Goal: Transaction & Acquisition: Download file/media

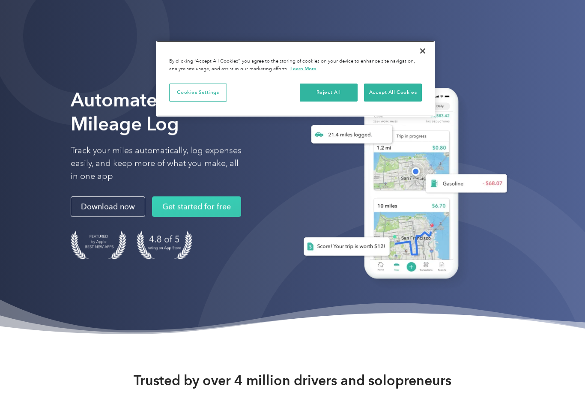
click at [422, 52] on button "Close" at bounding box center [422, 51] width 19 height 19
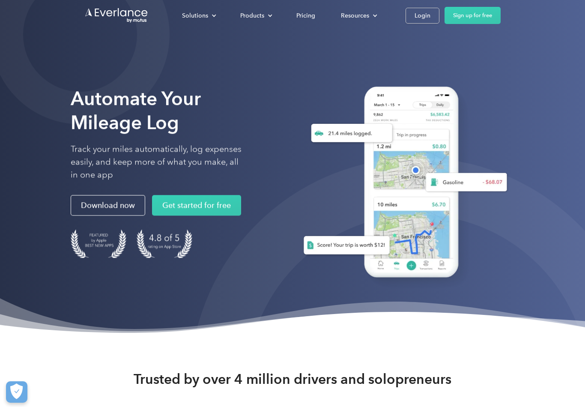
scroll to position [2, 0]
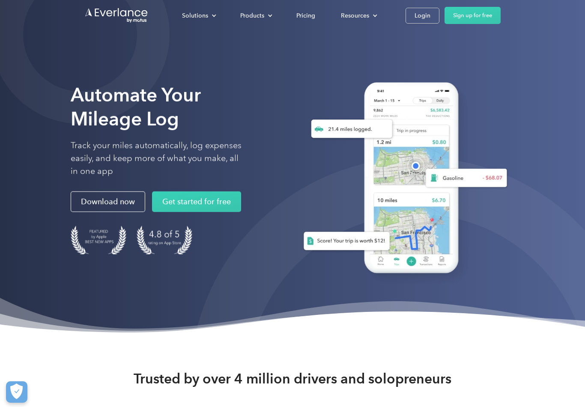
click at [427, 16] on div "Login" at bounding box center [423, 15] width 16 height 11
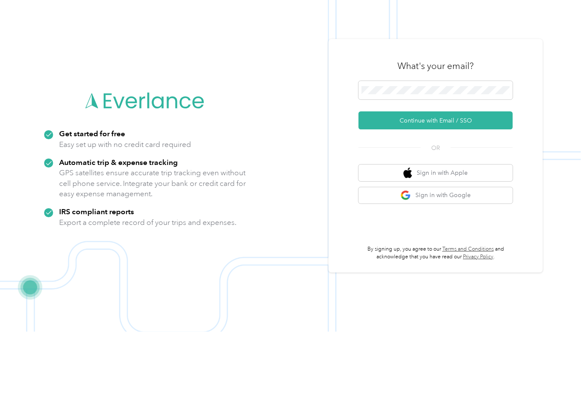
click at [471, 187] on button "Continue with Email / SSO" at bounding box center [435, 196] width 154 height 18
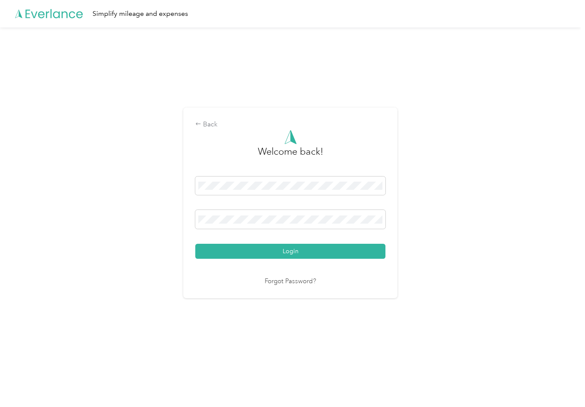
click at [304, 232] on div at bounding box center [290, 221] width 190 height 22
click at [292, 256] on button "Login" at bounding box center [290, 251] width 190 height 15
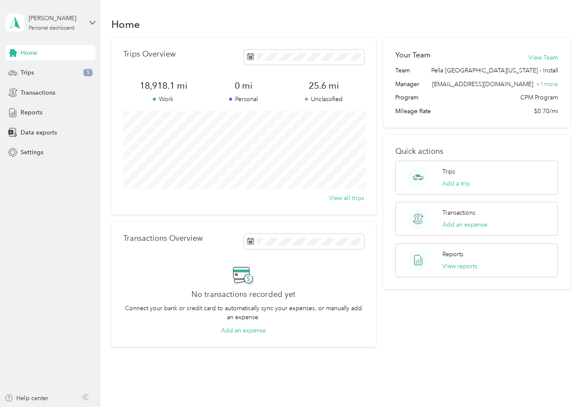
click at [45, 117] on div "Reports" at bounding box center [51, 112] width 90 height 15
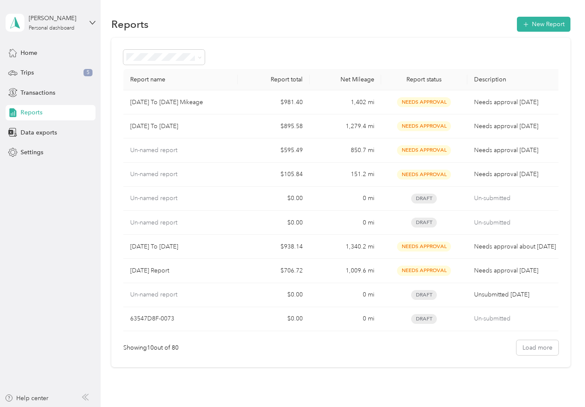
click at [504, 102] on p "Needs approval [DATE]" at bounding box center [515, 102] width 82 height 9
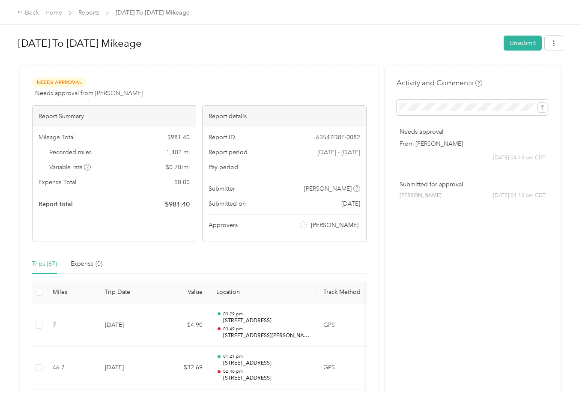
click at [534, 97] on div "Activity and Comments Needs approval From [PERSON_NAME] [DATE] 04:13 pm CDT Sub…" at bounding box center [473, 145] width 152 height 134
click at [561, 45] on button "button" at bounding box center [554, 43] width 18 height 15
click at [542, 75] on span "Download" at bounding box center [533, 74] width 28 height 9
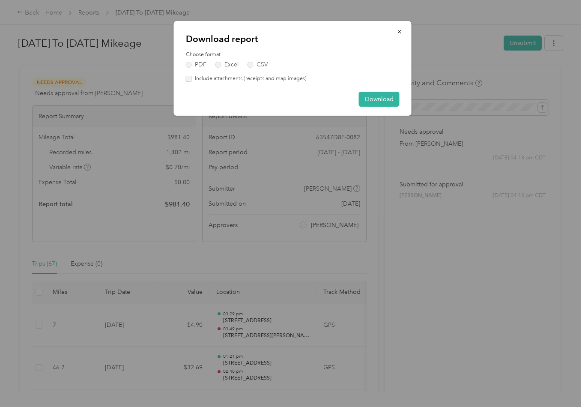
click at [187, 73] on div "Choose format PDF Excel CSV Include attachments (receipts and map images)" at bounding box center [293, 67] width 214 height 32
click at [188, 73] on div "Choose format PDF Excel CSV Include attachments (receipts and map images)" at bounding box center [293, 67] width 214 height 32
click at [194, 78] on label "Include attachments (receipts and map images)" at bounding box center [249, 79] width 115 height 8
click at [384, 103] on button "Download" at bounding box center [379, 99] width 41 height 15
